Goal: Obtain resource: Download file/media

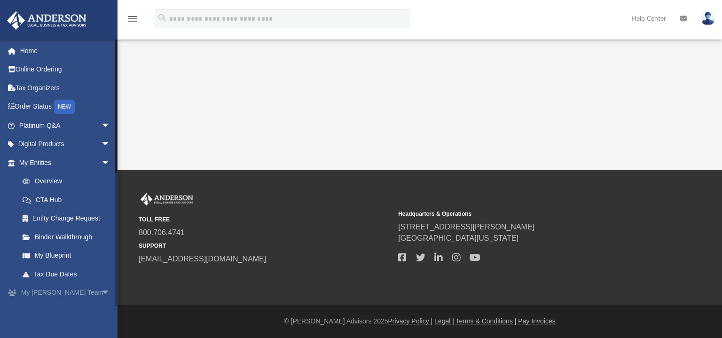
click at [101, 290] on span "arrow_drop_down" at bounding box center [110, 292] width 19 height 19
click at [101, 161] on span "arrow_drop_down" at bounding box center [110, 162] width 19 height 19
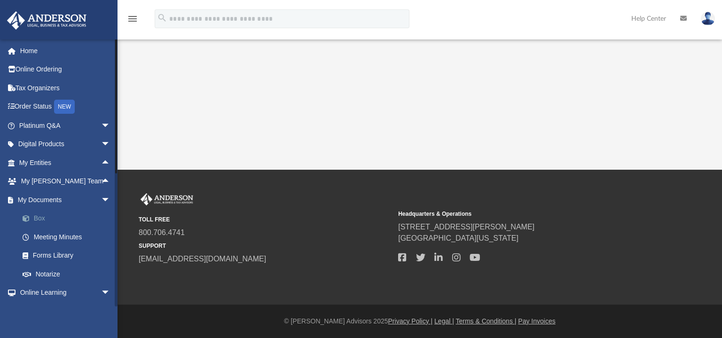
click at [38, 219] on link "Box" at bounding box center [68, 218] width 111 height 19
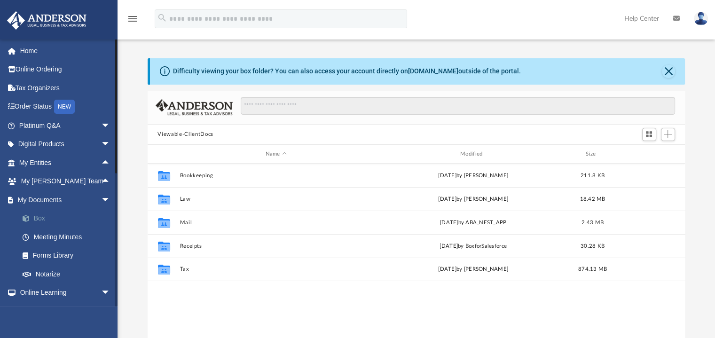
scroll to position [206, 530]
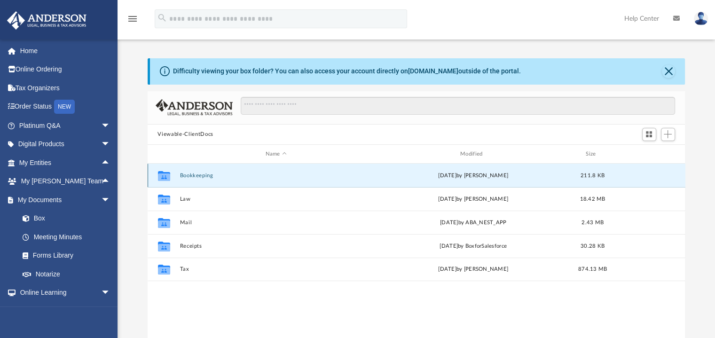
click at [204, 178] on button "Bookkeeping" at bounding box center [276, 175] width 193 height 6
drag, startPoint x: 204, startPoint y: 178, endPoint x: 202, endPoint y: 182, distance: 4.8
click at [202, 182] on div "Collaborated Folder Bookkeeping [DATE] by [PERSON_NAME] 211.8 KB" at bounding box center [417, 175] width 538 height 23
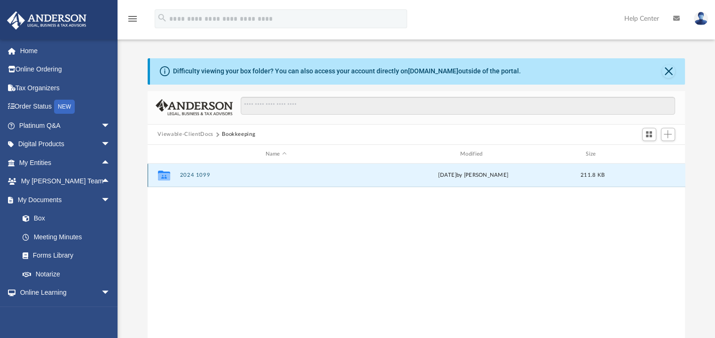
click at [201, 176] on button "2024 1099" at bounding box center [276, 175] width 193 height 6
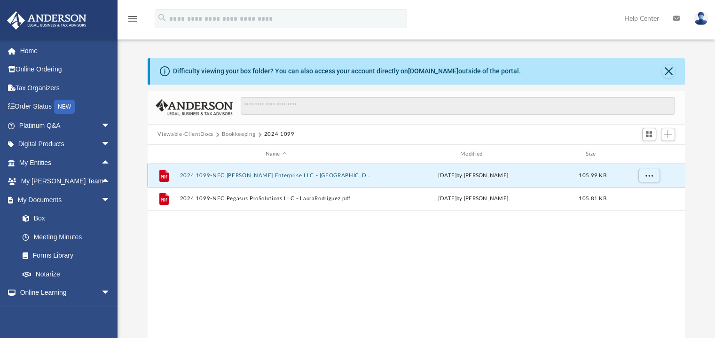
click at [204, 175] on button "2024 1099-NEC [PERSON_NAME] Enterprise LLC - [GEOGRAPHIC_DATA]pdf" at bounding box center [276, 175] width 193 height 6
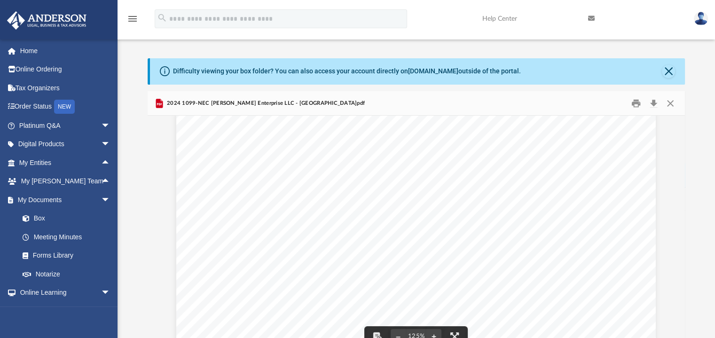
scroll to position [0, 0]
click at [671, 70] on button "Close" at bounding box center [668, 71] width 13 height 13
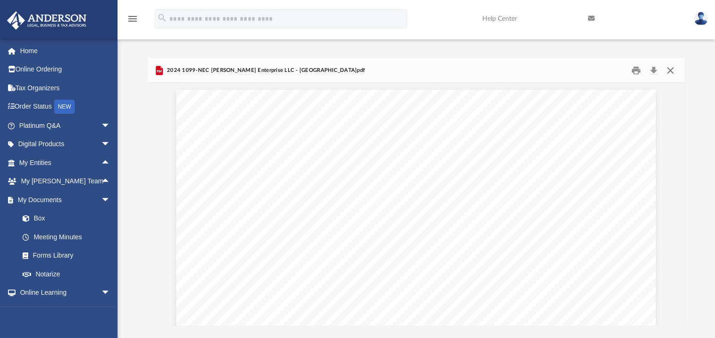
click at [670, 75] on button "Close" at bounding box center [670, 70] width 17 height 15
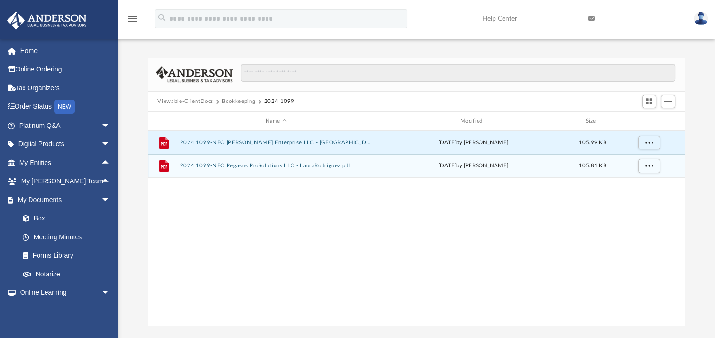
click at [236, 168] on button "2024 1099-NEC Pegasus ProSolutions LLC - LauraRodriguez.pdf" at bounding box center [276, 166] width 193 height 6
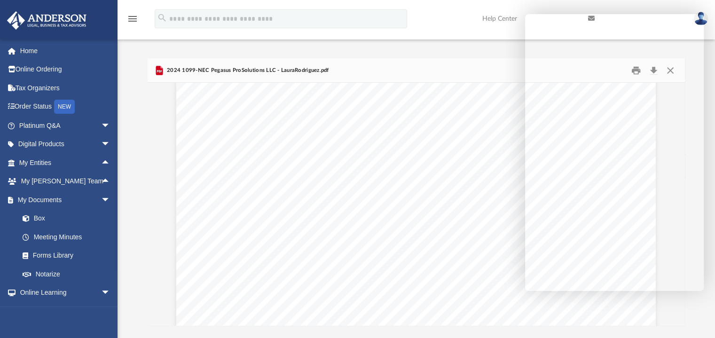
scroll to position [68, 0]
